Goal: Transaction & Acquisition: Obtain resource

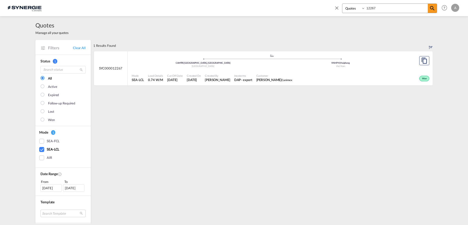
select select "Quotes"
click at [398, 7] on input "12267" at bounding box center [396, 8] width 63 height 9
drag, startPoint x: 321, startPoint y: 7, endPoint x: 318, endPoint y: 6, distance: 3.7
click at [318, 6] on div "Bookings Quotes Enquiries 12267 Help Resources Product Release A My Profile Log…" at bounding box center [234, 8] width 453 height 16
type input "14645"
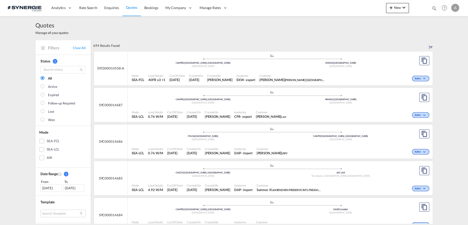
click at [435, 8] on md-icon "icon-magnify" at bounding box center [434, 9] width 6 height 6
click at [355, 9] on select "Bookings Quotes Enquiries" at bounding box center [354, 8] width 24 height 9
select select "Quotes"
click at [342, 4] on select "Bookings Quotes Enquiries" at bounding box center [354, 8] width 24 height 9
click at [373, 9] on input at bounding box center [396, 8] width 63 height 9
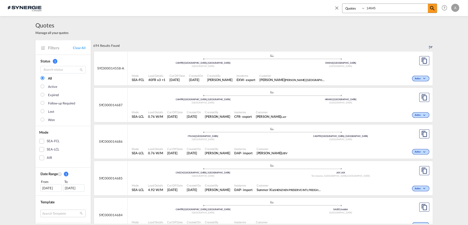
type input "14645"
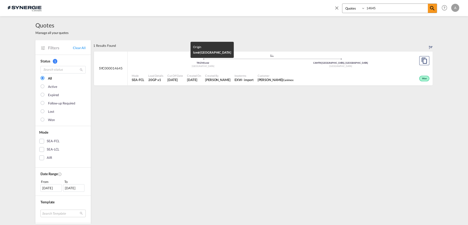
click at [252, 70] on div ".a{fill:#aaa8ad;} .a{fill:#aaa8ad;} TRIZM | Izmir Turkey CAMTR | Montreal, QC C…" at bounding box center [280, 68] width 305 height 34
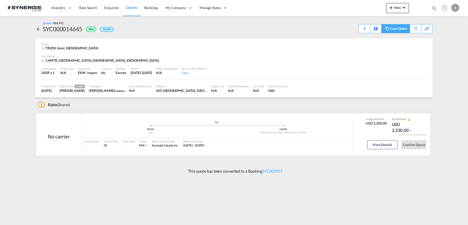
click at [403, 28] on div "Copy Quote" at bounding box center [398, 28] width 17 height 9
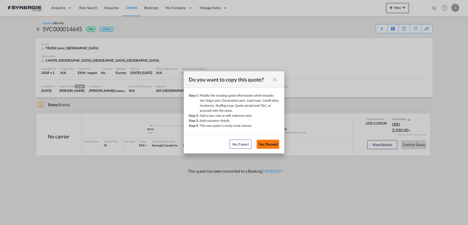
click at [267, 147] on button "Yes, Proceed" at bounding box center [267, 143] width 23 height 9
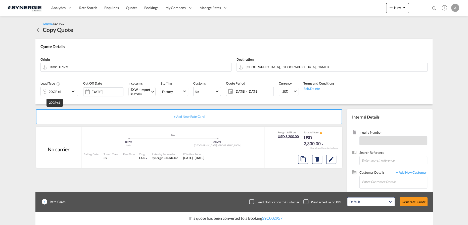
drag, startPoint x: 57, startPoint y: 93, endPoint x: 55, endPoint y: 103, distance: 9.7
click at [57, 93] on div "20GP x1" at bounding box center [55, 91] width 13 height 7
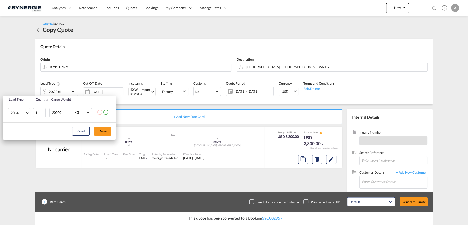
click at [20, 113] on span "20GP" at bounding box center [18, 112] width 15 height 5
click at [16, 137] on div "40HC" at bounding box center [14, 136] width 9 height 5
click at [96, 131] on button "Done" at bounding box center [103, 130] width 18 height 9
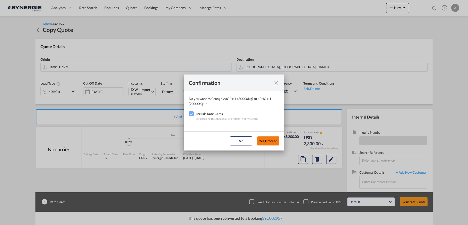
click at [269, 138] on button "Yes,Proceed" at bounding box center [268, 140] width 22 height 9
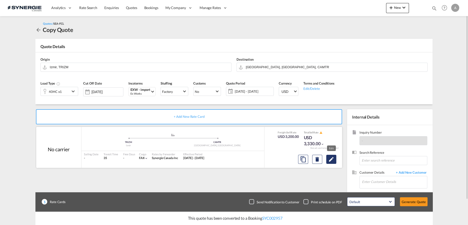
click at [330, 162] on button "Edit" at bounding box center [331, 158] width 10 height 9
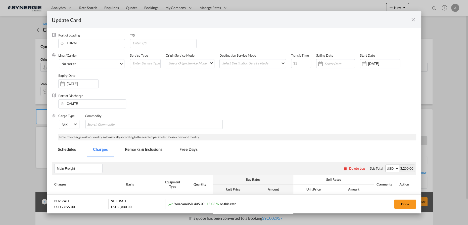
select select "per container"
select select "per B/L"
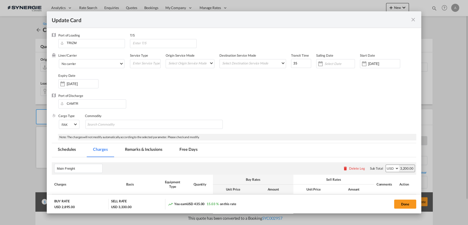
select select "per shipment"
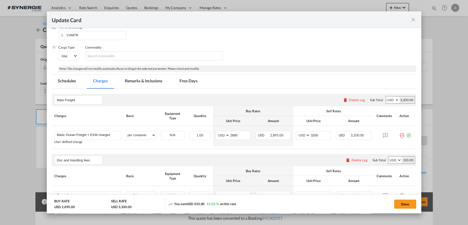
scroll to position [114, 0]
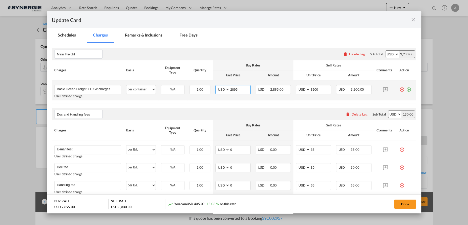
drag, startPoint x: 239, startPoint y: 90, endPoint x: 218, endPoint y: 86, distance: 20.9
click at [220, 87] on md-input-container "AED AFN ALL AMD ANG AOA ARS AUD AWG AZN BAM BBD BDT BGN BHD BIF BMD BND BOB BRL…" at bounding box center [232, 89] width 35 height 9
click at [230, 89] on input "2895" at bounding box center [240, 89] width 21 height 8
type input "3615"
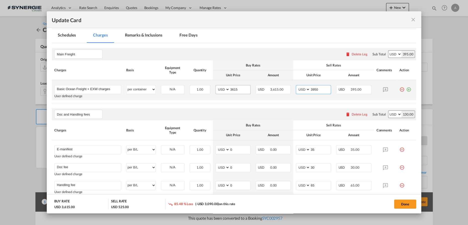
type input "3950"
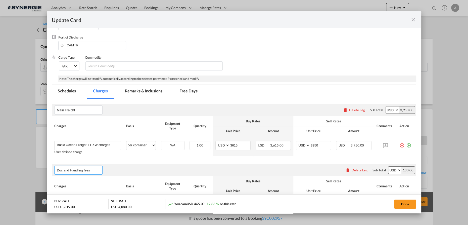
scroll to position [69, 0]
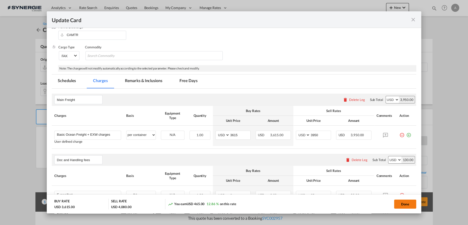
click at [402, 203] on button "Done" at bounding box center [405, 203] width 22 height 9
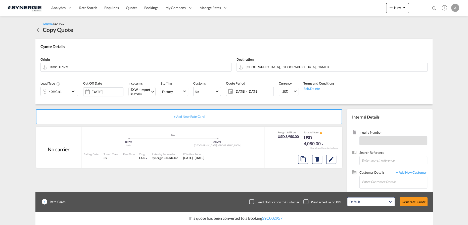
type input "08 Sep 2025"
type input "29 Sep 2025"
click at [387, 185] on input "Enter Customer Details" at bounding box center [394, 181] width 65 height 11
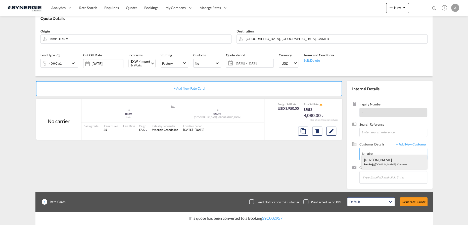
click at [375, 165] on div "JOSEE LEMAIRE lemairej @canimex.com | Canimex" at bounding box center [394, 162] width 66 height 14
type input "Canimex, JOSEE LEMAIRE, lemairej@canimex.com"
click at [408, 200] on button "Generate Quote" at bounding box center [414, 201] width 28 height 9
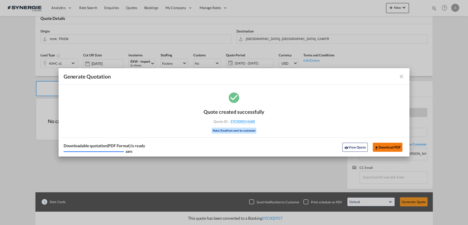
click at [390, 147] on button "Download PDF" at bounding box center [387, 146] width 30 height 9
drag, startPoint x: 355, startPoint y: 145, endPoint x: 357, endPoint y: 135, distance: 10.4
click at [354, 146] on button "View Quote" at bounding box center [354, 146] width 25 height 9
